Goal: Task Accomplishment & Management: Complete application form

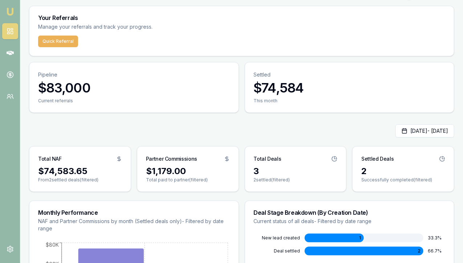
scroll to position [63, 0]
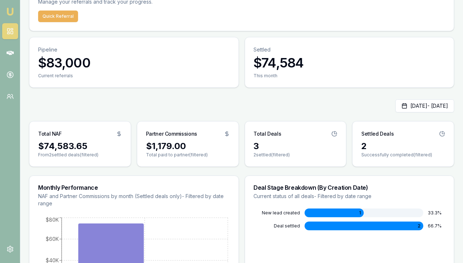
scroll to position [43, 0]
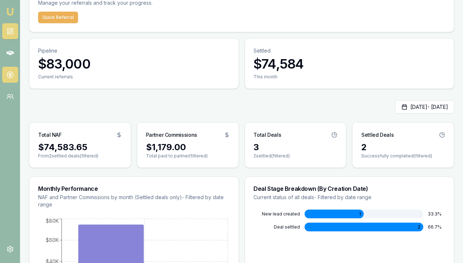
click at [9, 79] on link at bounding box center [10, 75] width 16 height 16
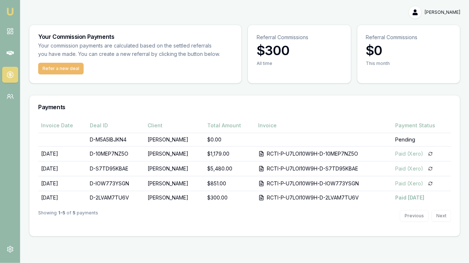
click at [67, 66] on button "Refer a new deal" at bounding box center [60, 69] width 45 height 12
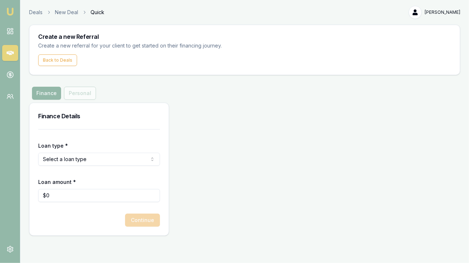
click at [82, 159] on html "Emu Money Deals New Deal Quick [PERSON_NAME] Toggle Menu Create a new Referral …" at bounding box center [234, 131] width 469 height 263
select select "COMMERCIAL_LOAN"
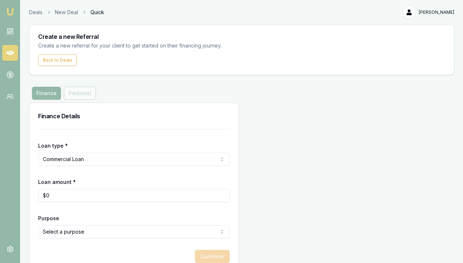
type input "0"
click at [63, 197] on input "0" at bounding box center [134, 195] width 192 height 13
type input "$30,000"
click at [72, 212] on form "Loan type * Commercial Loan Consumer Loan Consumer Asset Commercial Loan Commer…" at bounding box center [134, 196] width 192 height 134
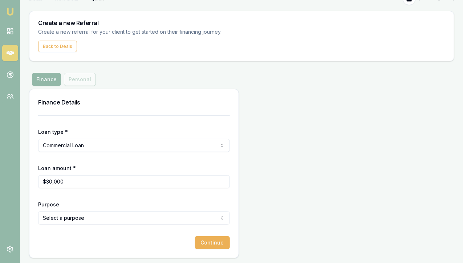
click at [71, 218] on html "Emu Money Deals New Deal Quick [PERSON_NAME] Toggle Menu Create a new Referral …" at bounding box center [231, 117] width 463 height 263
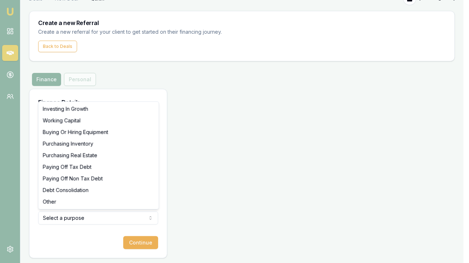
select select "BUYING_OR_HIRING_EQUIPMENT"
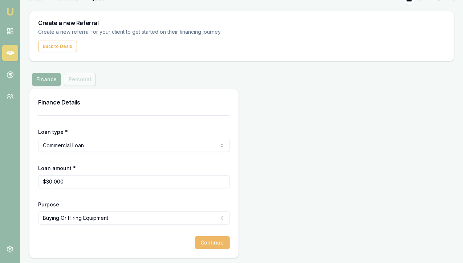
click at [195, 243] on button "Continue" at bounding box center [212, 243] width 35 height 13
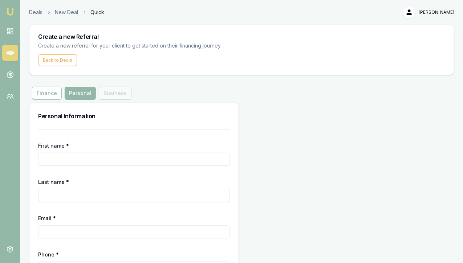
click at [51, 165] on input "First name *" at bounding box center [134, 159] width 192 height 13
type input "[PERSON_NAME]"
click at [52, 194] on input "Last name *" at bounding box center [134, 195] width 192 height 13
type input "[PERSON_NAME]"
click at [49, 232] on input "Email *" at bounding box center [134, 232] width 192 height 13
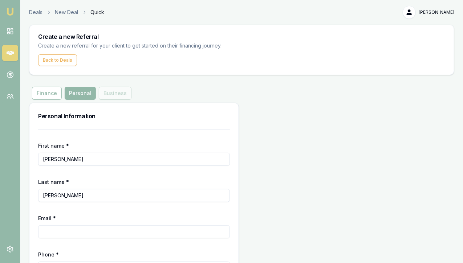
click at [49, 232] on input "Email *" at bounding box center [134, 232] width 192 height 13
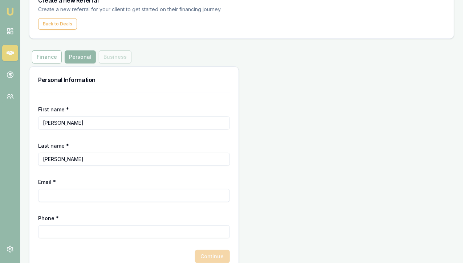
scroll to position [37, 0]
click at [52, 197] on input "Email *" at bounding box center [134, 195] width 192 height 13
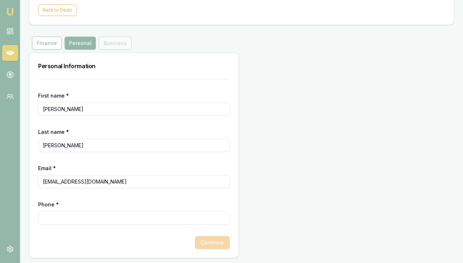
type input "[EMAIL_ADDRESS][DOMAIN_NAME]"
click at [64, 219] on input "Phone *" at bounding box center [134, 218] width 192 height 13
type input "0466 367 664"
click at [195, 243] on button "Continue" at bounding box center [212, 243] width 35 height 13
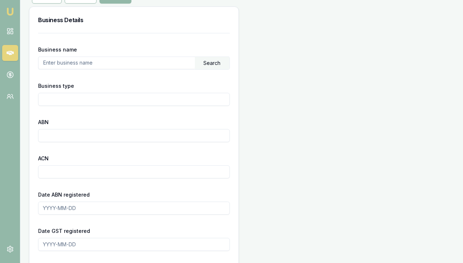
scroll to position [196, 0]
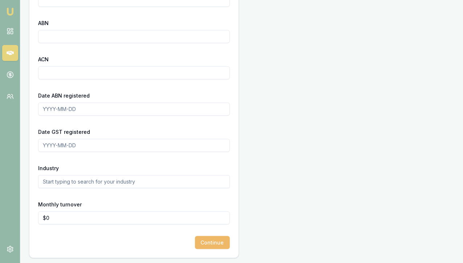
click at [195, 243] on button "Continue" at bounding box center [212, 243] width 35 height 13
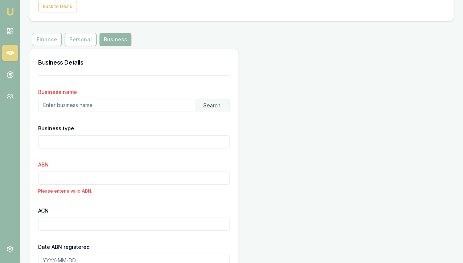
scroll to position [53, 0]
click at [57, 104] on input "text" at bounding box center [117, 106] width 157 height 12
click at [124, 126] on div "Business type" at bounding box center [134, 137] width 192 height 25
click at [195, 108] on div "Search" at bounding box center [212, 106] width 35 height 12
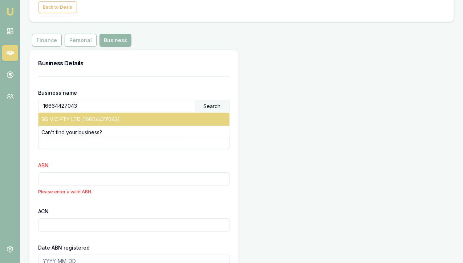
click at [107, 117] on div "GS VIC PTY LTD (16664427043)" at bounding box center [134, 119] width 191 height 13
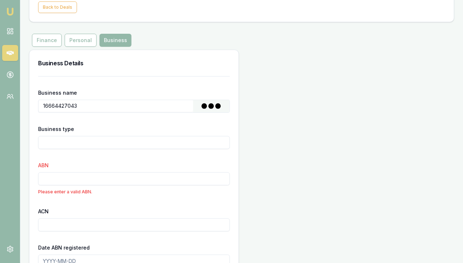
type input "GS VIC PTY LTD"
type input "Australian Private Company"
type input "16664427043"
type input "664427043"
type input "[DATE]"
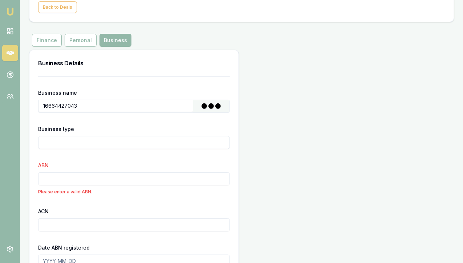
type input "[DATE]"
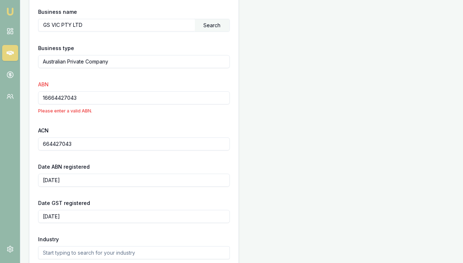
scroll to position [206, 0]
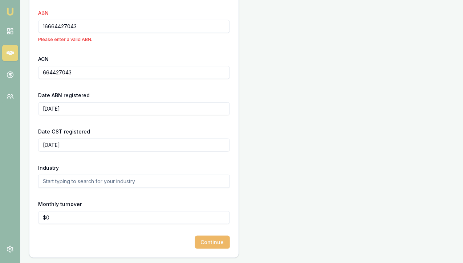
click at [195, 243] on button "Continue" at bounding box center [212, 242] width 35 height 13
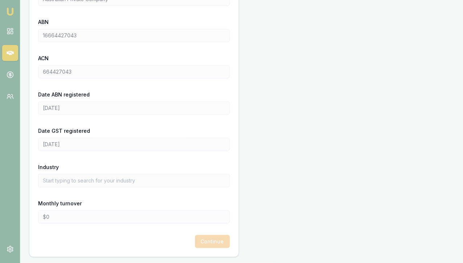
scroll to position [196, 0]
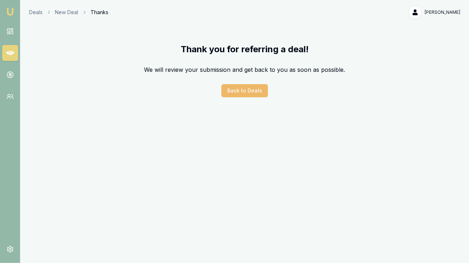
click at [243, 91] on button "Back to Deals" at bounding box center [244, 90] width 47 height 13
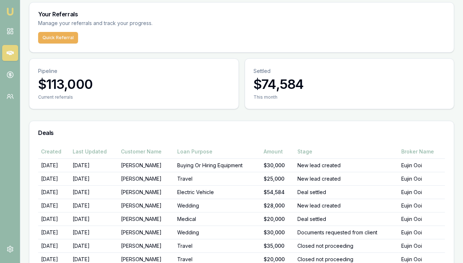
scroll to position [23, 0]
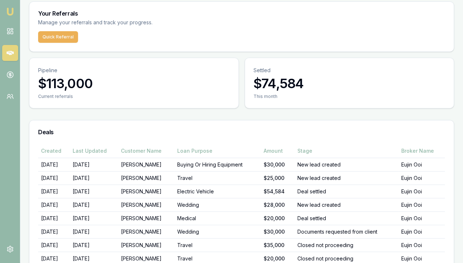
drag, startPoint x: 134, startPoint y: 189, endPoint x: 163, endPoint y: 242, distance: 60.2
click at [163, 242] on div "Created Last Updated Customer Name Loan Purpose Amount Stage Broker Name [DATE]…" at bounding box center [241, 230] width 407 height 172
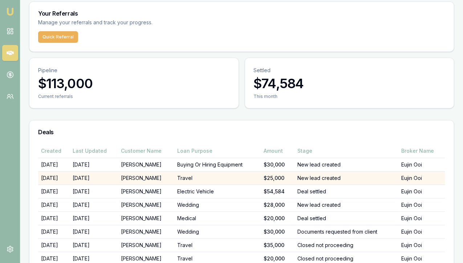
scroll to position [0, 0]
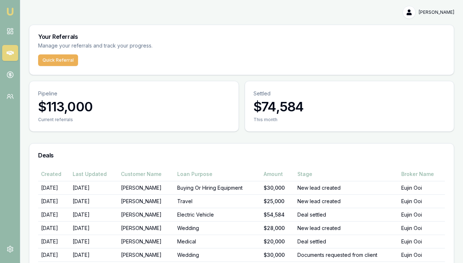
click at [11, 10] on img at bounding box center [10, 11] width 9 height 9
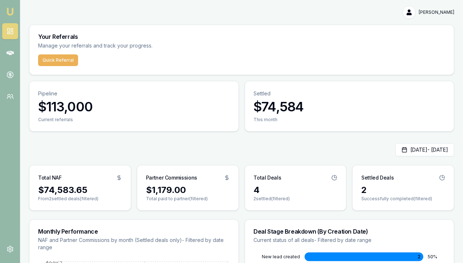
scroll to position [63, 0]
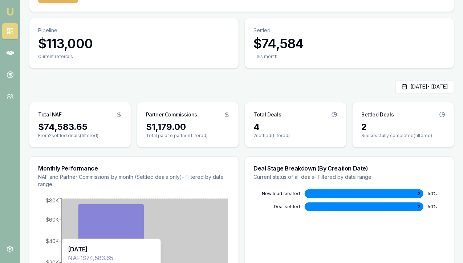
click at [117, 205] on icon at bounding box center [110, 245] width 65 height 80
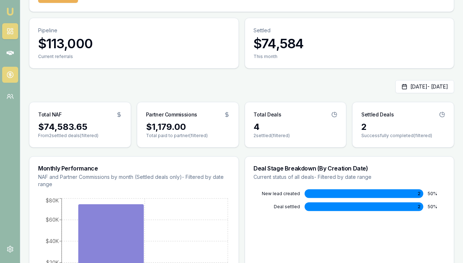
click at [9, 75] on icon at bounding box center [10, 75] width 3 height 3
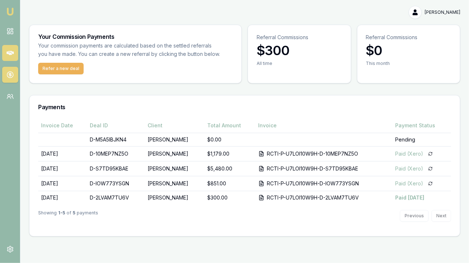
click at [10, 52] on icon at bounding box center [10, 52] width 7 height 7
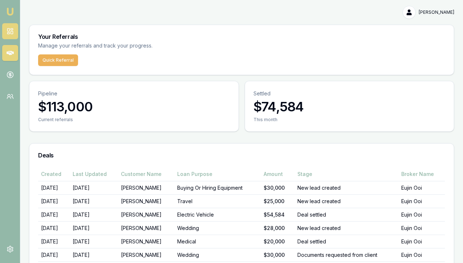
click at [10, 29] on icon at bounding box center [10, 31] width 7 height 7
